Goal: Task Accomplishment & Management: Use online tool/utility

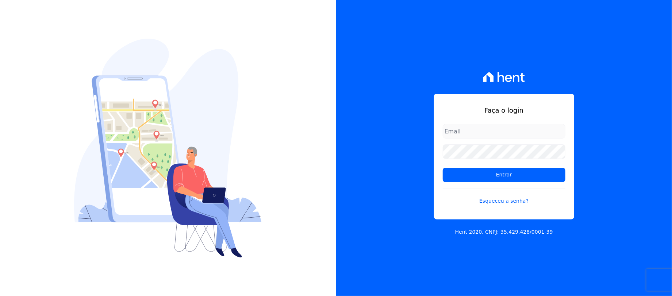
type input "rafael.souza@quattroconstrutora.com.br"
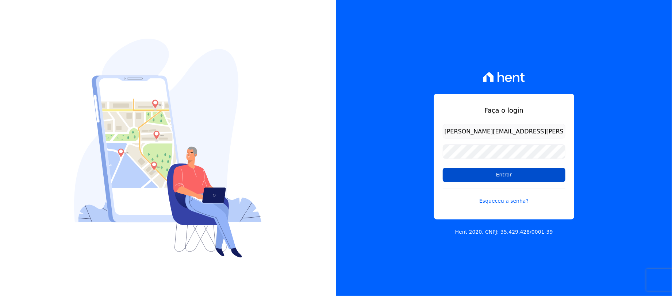
click at [490, 173] on input "Entrar" at bounding box center [504, 175] width 123 height 15
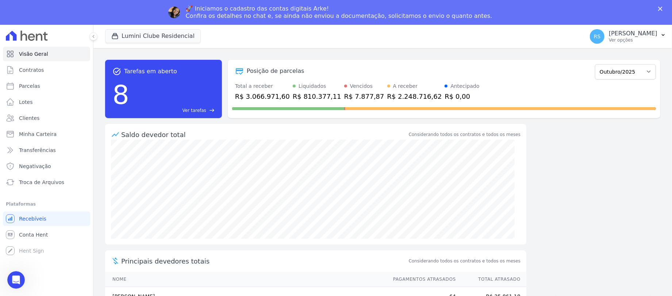
drag, startPoint x: 140, startPoint y: 15, endPoint x: 142, endPoint y: 20, distance: 5.6
click at [141, 18] on div "🚀 Iniciamos o cadastro das contas digitais Arke! Confira os detalhes no chat e,…" at bounding box center [336, 12] width 672 height 19
click at [147, 34] on button "Lumini Clube Residencial" at bounding box center [153, 36] width 96 height 14
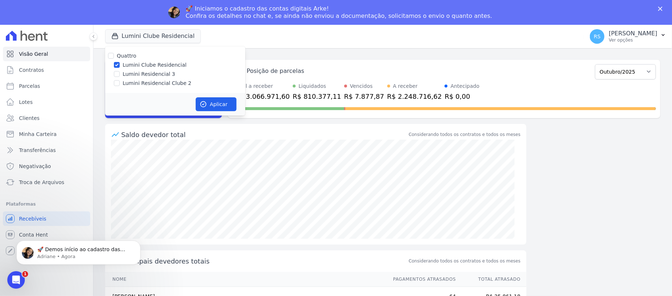
click at [663, 7] on div "Fechar" at bounding box center [661, 9] width 7 height 4
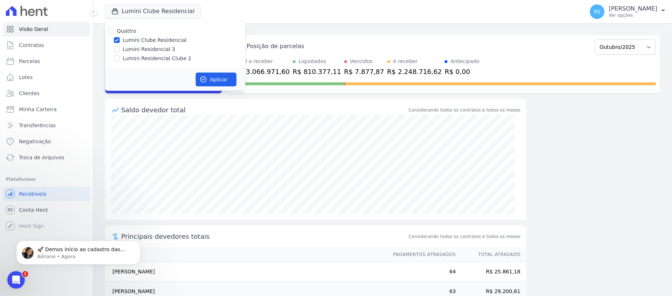
click at [147, 59] on label "Lumini Residencial Clube 2" at bounding box center [157, 59] width 69 height 8
click at [120, 59] on input "Lumini Residencial Clube 2" at bounding box center [117, 58] width 6 height 6
checkbox input "true"
click at [142, 39] on label "Lumini Clube Residencial" at bounding box center [155, 40] width 64 height 8
click at [120, 39] on input "Lumini Clube Residencial" at bounding box center [117, 40] width 6 height 6
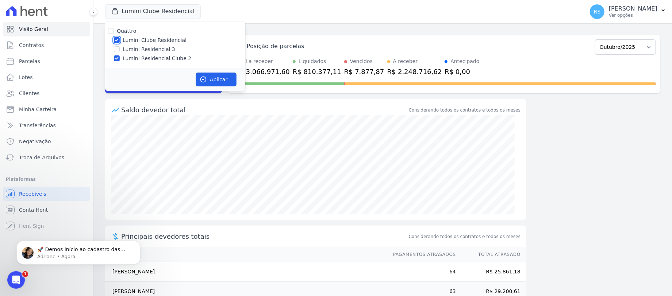
checkbox input "false"
click at [219, 77] on button "Aplicar" at bounding box center [216, 80] width 41 height 14
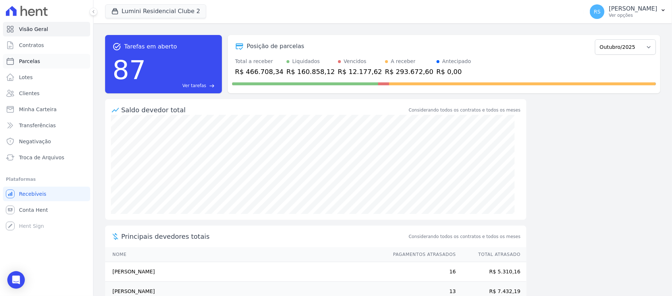
click at [32, 62] on span "Parcelas" at bounding box center [29, 61] width 21 height 7
select select
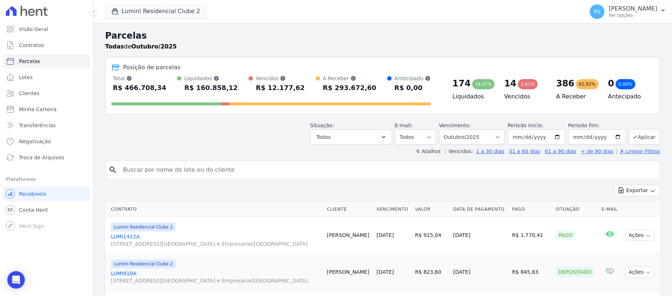
click at [224, 171] on input "search" at bounding box center [388, 170] width 538 height 15
type input "510c"
select select
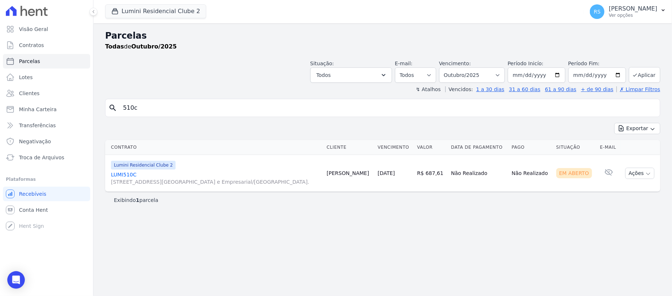
click at [127, 174] on link "LUMI510C [STREET_ADDRESS][GEOGRAPHIC_DATA] e Empresarial/[GEOGRAPHIC_DATA]." at bounding box center [216, 178] width 210 height 15
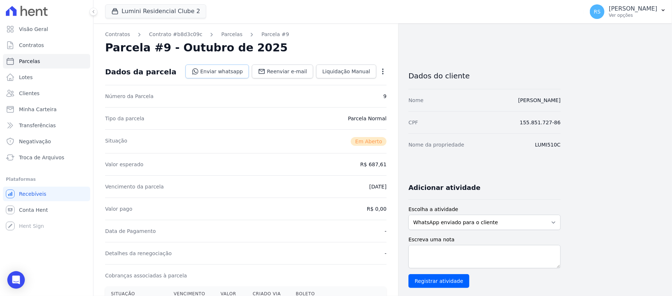
click at [243, 71] on link "Enviar whatsapp" at bounding box center [217, 72] width 64 height 14
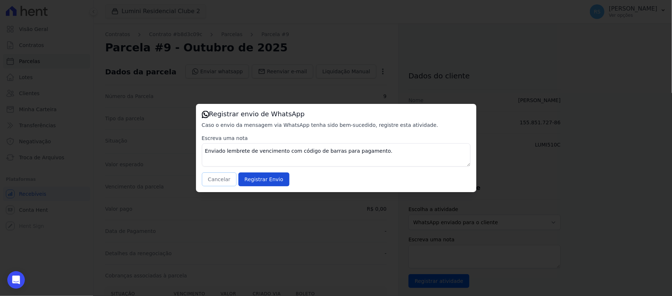
click at [224, 181] on button "Cancelar" at bounding box center [219, 180] width 35 height 14
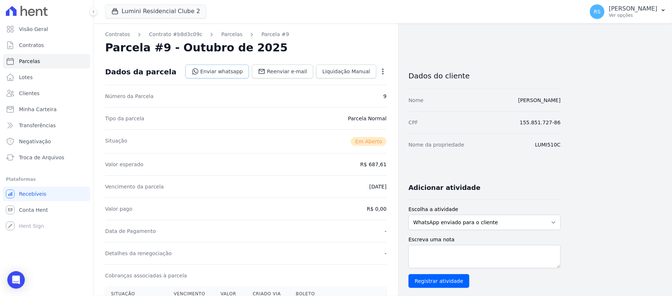
click at [230, 72] on link "Enviar whatsapp" at bounding box center [217, 72] width 64 height 14
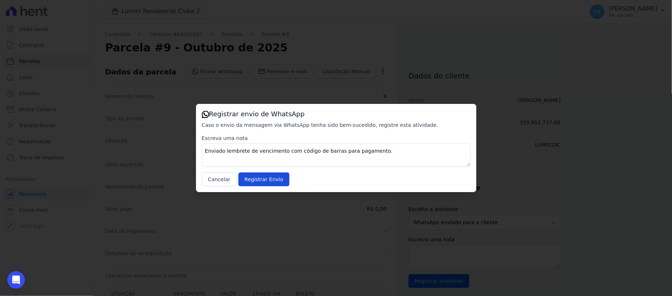
click at [231, 211] on div "Registrar envio de WhatsApp Caso o envio da mensagem via WhatsApp tenha sido be…" at bounding box center [336, 148] width 672 height 296
click at [221, 178] on button "Cancelar" at bounding box center [219, 180] width 35 height 14
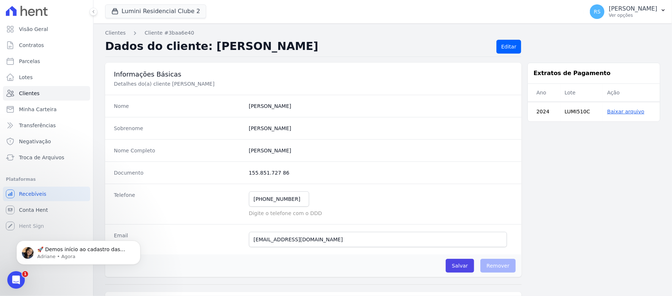
drag, startPoint x: 351, startPoint y: 151, endPoint x: 239, endPoint y: 157, distance: 111.4
click at [239, 157] on div "Nome Completo Guilherme Barbosa Da Silva De Carvalho" at bounding box center [313, 150] width 416 height 22
copy div "Guilherme Barbosa Da Silva De Carvalho"
click at [137, 12] on button "Lumini Residencial Clube 2" at bounding box center [155, 11] width 101 height 14
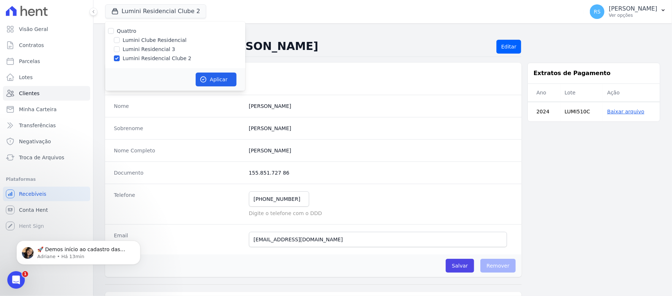
click at [142, 39] on label "Lumini Clube Residencial" at bounding box center [155, 40] width 64 height 8
click at [120, 39] on input "Lumini Clube Residencial" at bounding box center [117, 40] width 6 height 6
checkbox input "true"
click at [146, 57] on label "Lumini Residencial Clube 2" at bounding box center [157, 59] width 69 height 8
click at [120, 57] on input "Lumini Residencial Clube 2" at bounding box center [117, 58] width 6 height 6
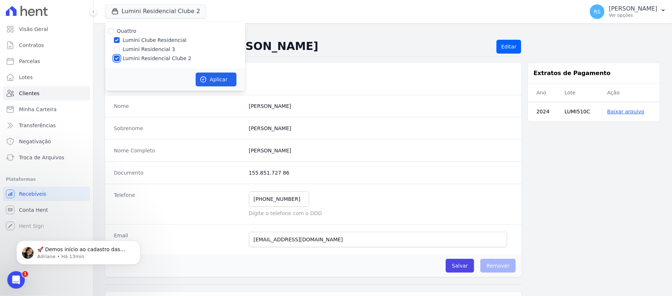
checkbox input "false"
click at [219, 77] on button "Aplicar" at bounding box center [216, 80] width 41 height 14
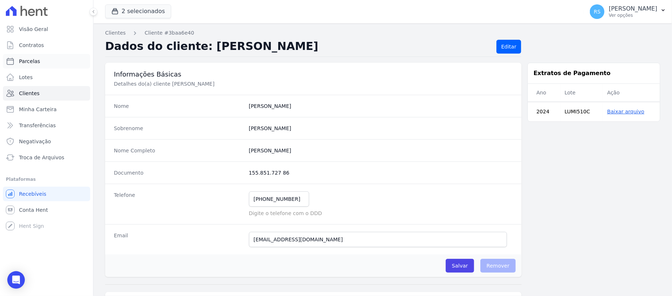
click at [36, 61] on span "Parcelas" at bounding box center [29, 61] width 21 height 7
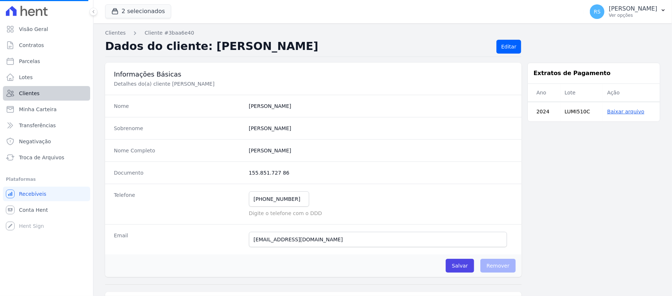
select select
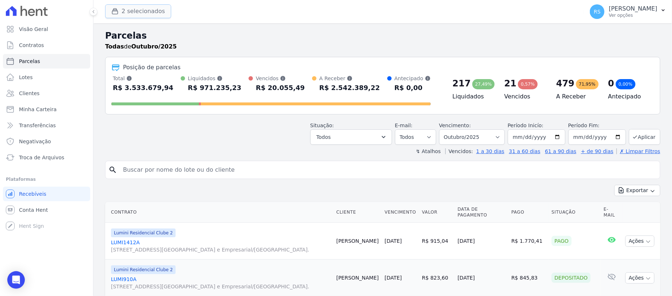
click at [140, 11] on button "2 selecionados" at bounding box center [138, 11] width 66 height 14
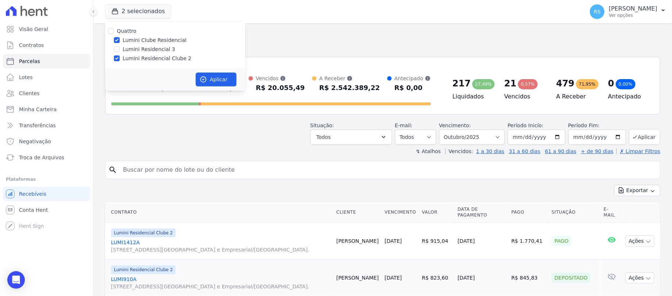
click at [153, 57] on label "Lumini Residencial Clube 2" at bounding box center [157, 59] width 69 height 8
click at [120, 57] on input "Lumini Residencial Clube 2" at bounding box center [117, 58] width 6 height 6
checkbox input "false"
click at [221, 78] on button "Aplicar" at bounding box center [216, 80] width 41 height 14
click at [209, 174] on input "search" at bounding box center [388, 170] width 538 height 15
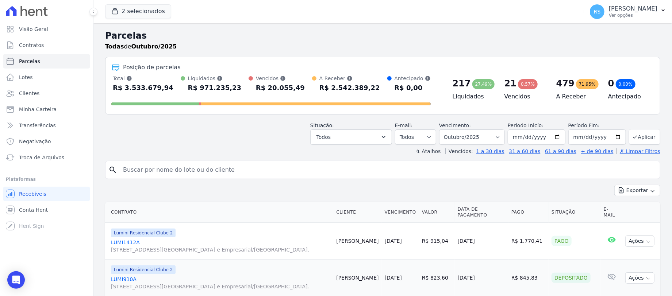
select select
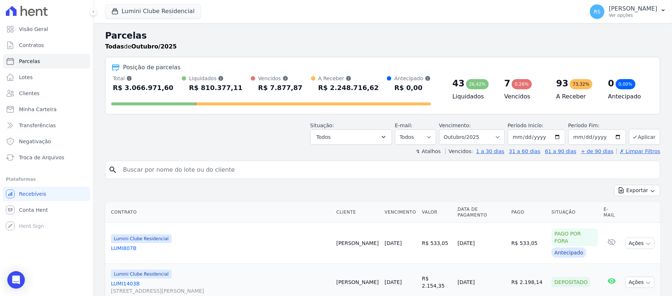
click at [220, 175] on input "search" at bounding box center [388, 170] width 538 height 15
type input "fernando de jesus"
select select
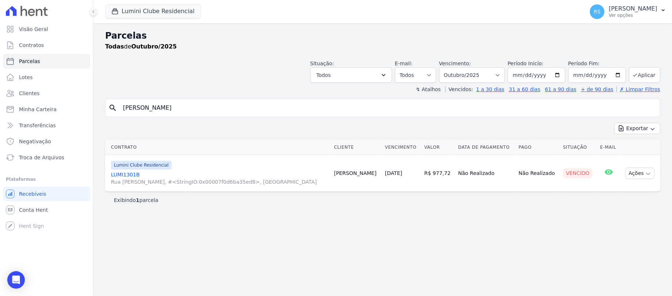
click at [132, 173] on link "LUMI1301B Rua Heitor de Oliveira, #<StringIO:0x00007f0d6ba35ed8>, Vila Sul Amer…" at bounding box center [219, 178] width 217 height 15
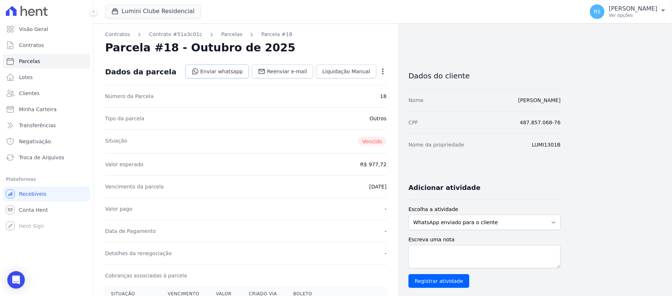
click at [238, 74] on link "Enviar whatsapp" at bounding box center [217, 72] width 64 height 14
